Goal: Transaction & Acquisition: Subscribe to service/newsletter

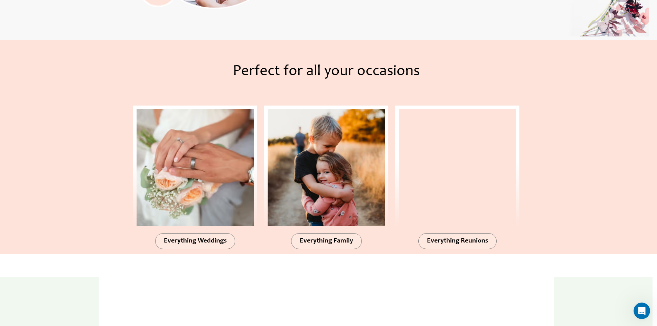
scroll to position [698, 0]
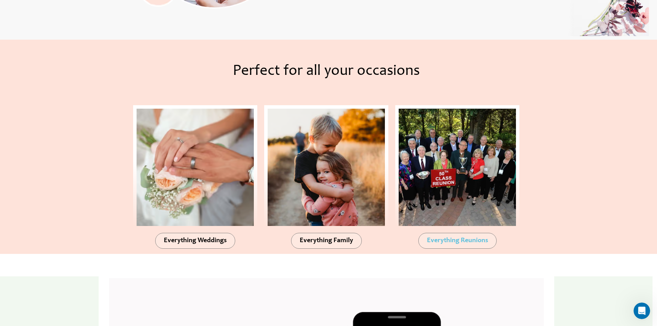
click at [457, 242] on span "Everything Reunions" at bounding box center [457, 240] width 61 height 7
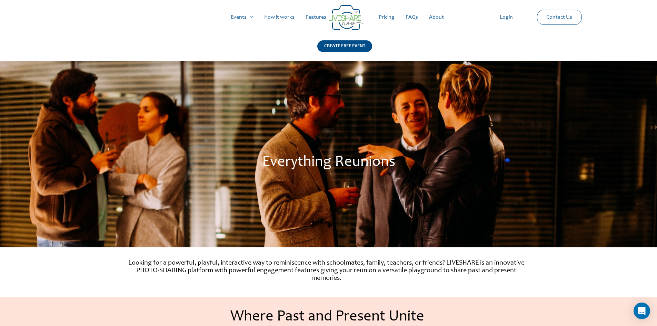
click at [385, 13] on link "Pricing" at bounding box center [386, 17] width 27 height 22
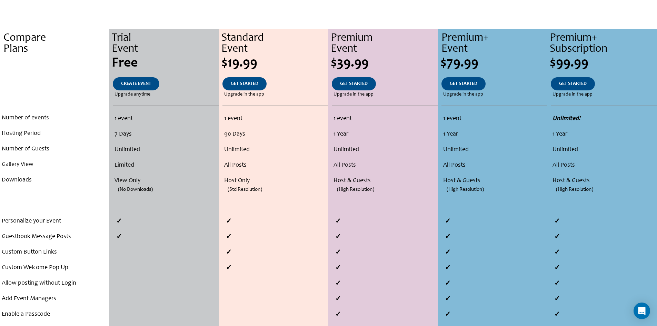
scroll to position [132, 0]
